Goal: Task Accomplishment & Management: Use online tool/utility

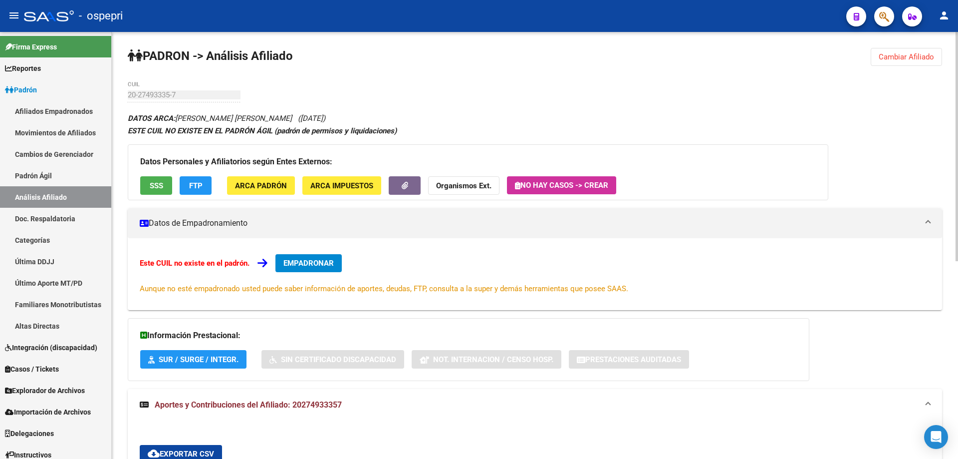
click at [907, 51] on button "Cambiar Afiliado" at bounding box center [906, 57] width 71 height 18
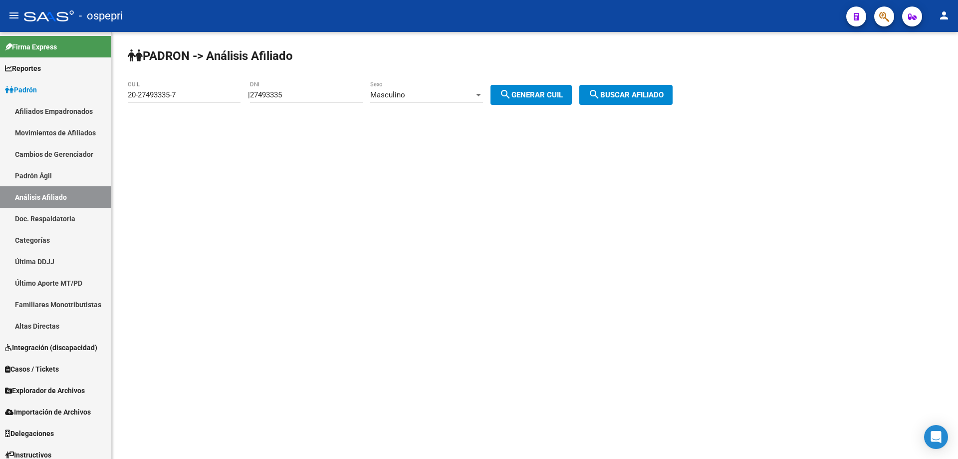
click at [267, 96] on input "27493335" at bounding box center [306, 94] width 113 height 9
paste input "1380396"
type input "21380396"
drag, startPoint x: 564, startPoint y: 98, endPoint x: 568, endPoint y: 95, distance: 5.4
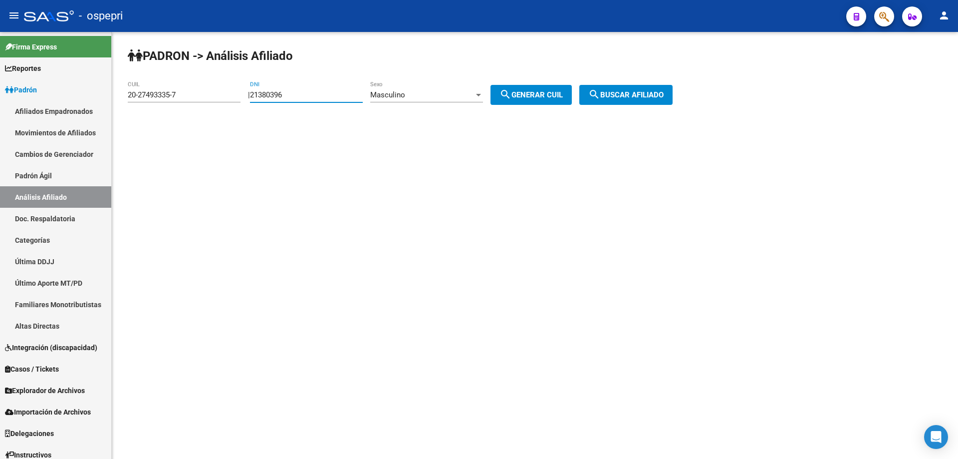
click at [563, 98] on span "search Generar CUIL" at bounding box center [530, 94] width 63 height 9
type input "20-21380396-5"
click at [632, 89] on button "search Buscar afiliado" at bounding box center [625, 95] width 93 height 20
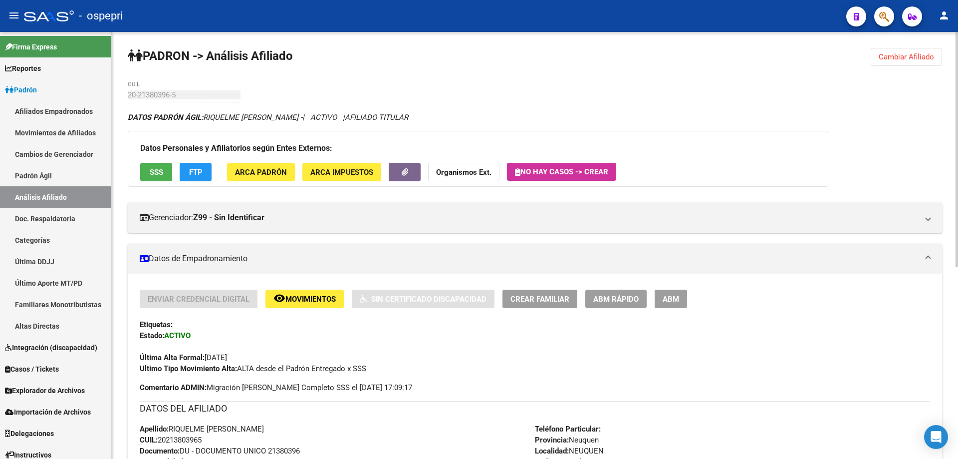
scroll to position [357, 0]
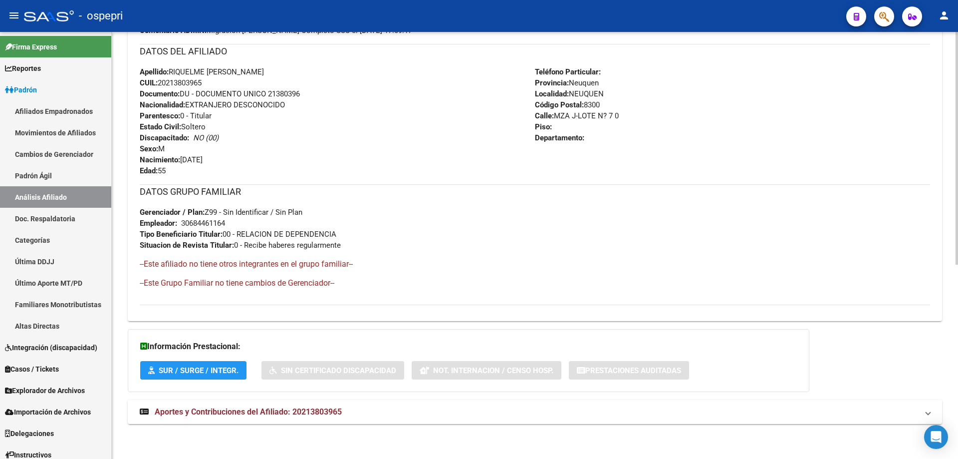
click at [278, 403] on mat-expansion-panel-header "Aportes y Contribuciones del Afiliado: 20213803965" at bounding box center [535, 412] width 814 height 24
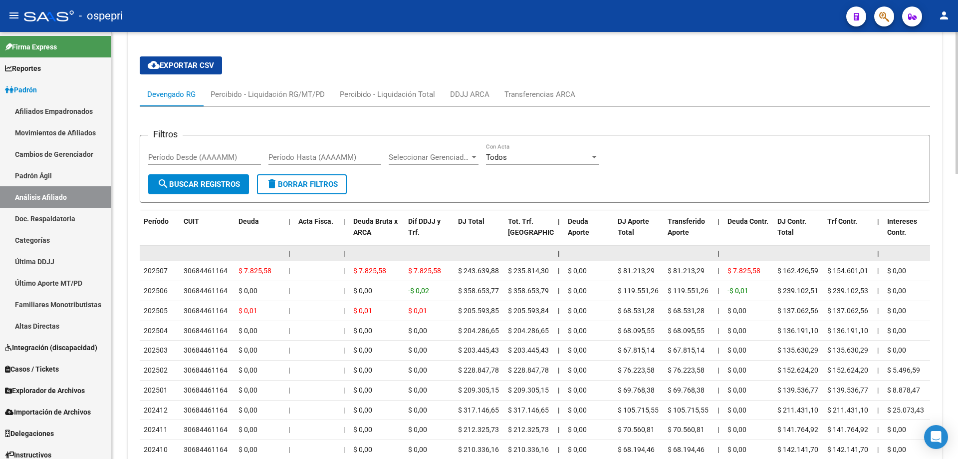
scroll to position [857, 0]
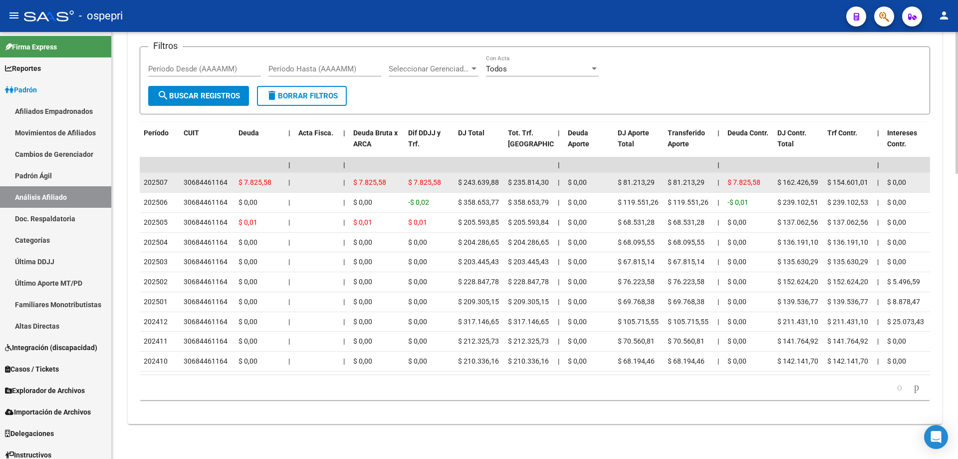
click at [195, 177] on div "30684461164" at bounding box center [206, 182] width 44 height 11
copy div "30684461164"
